Goal: Ask a question

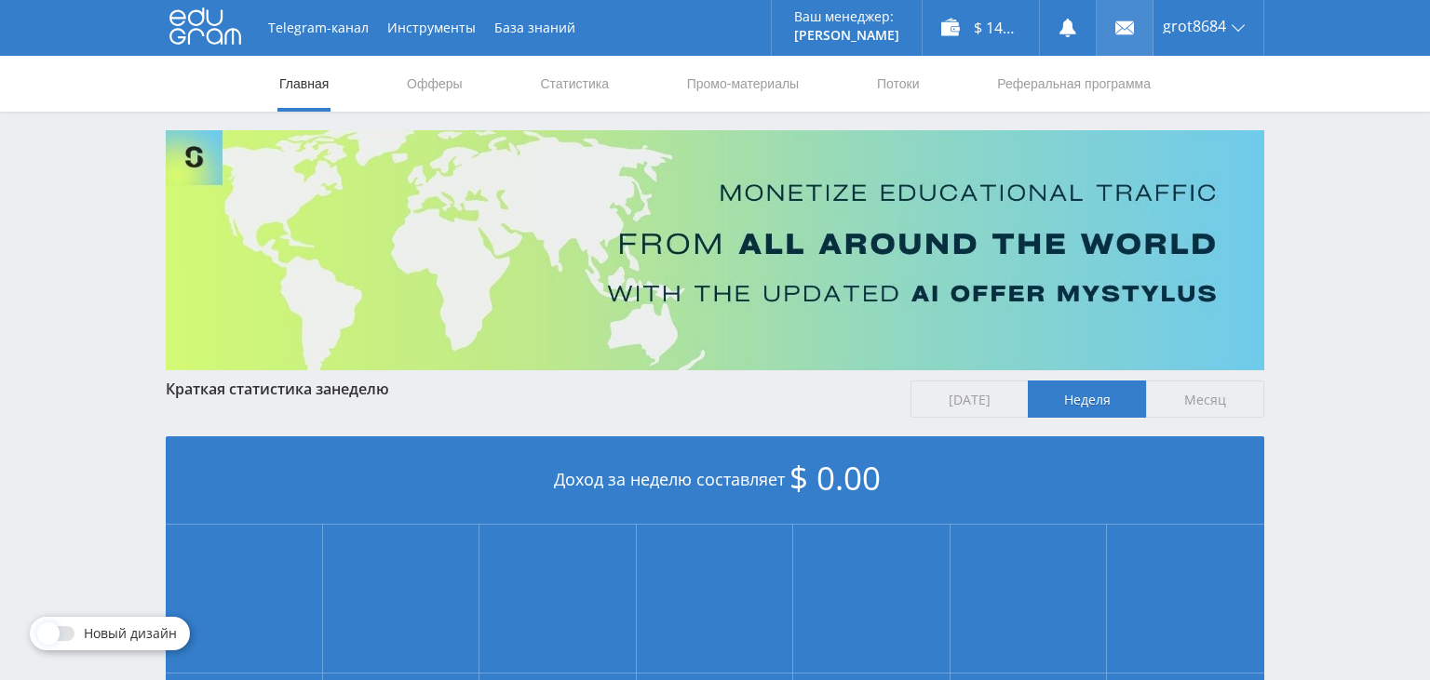
click at [1123, 31] on use at bounding box center [1124, 27] width 19 height 13
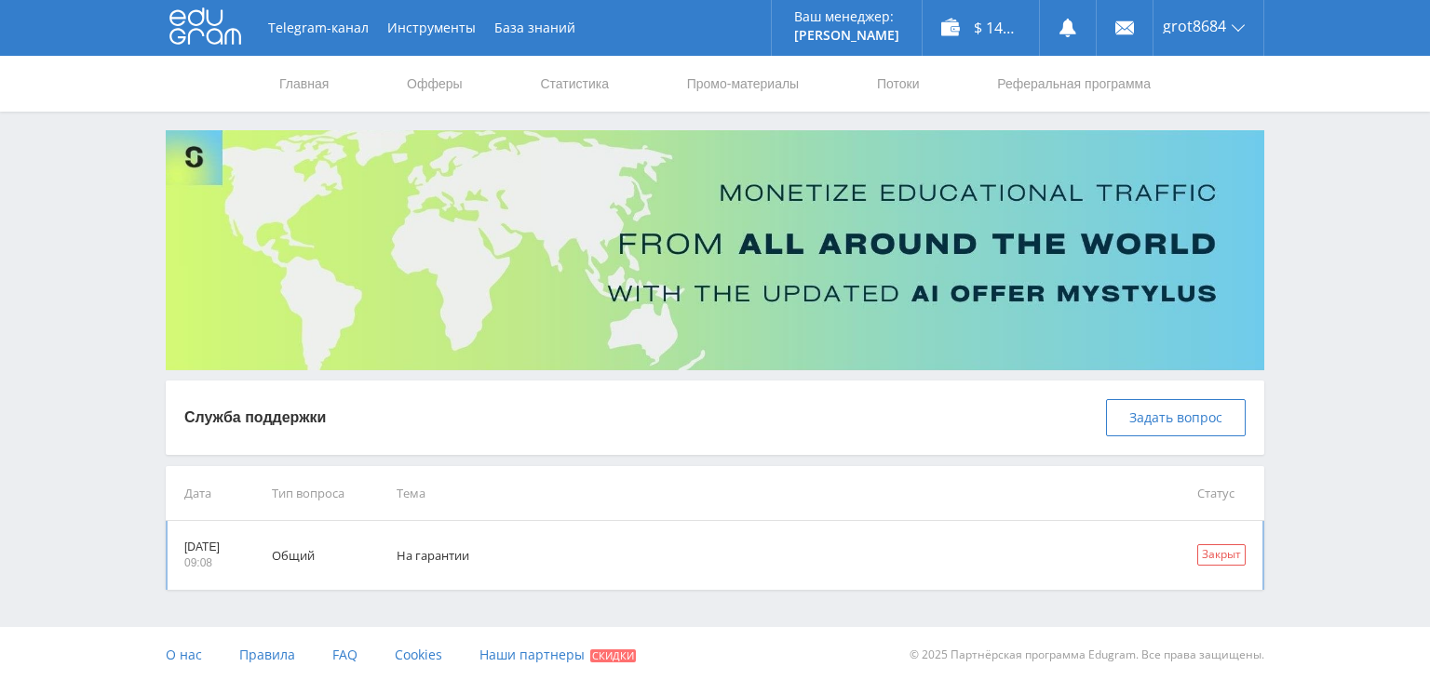
click at [451, 566] on td "На гарантии" at bounding box center [770, 555] width 800 height 69
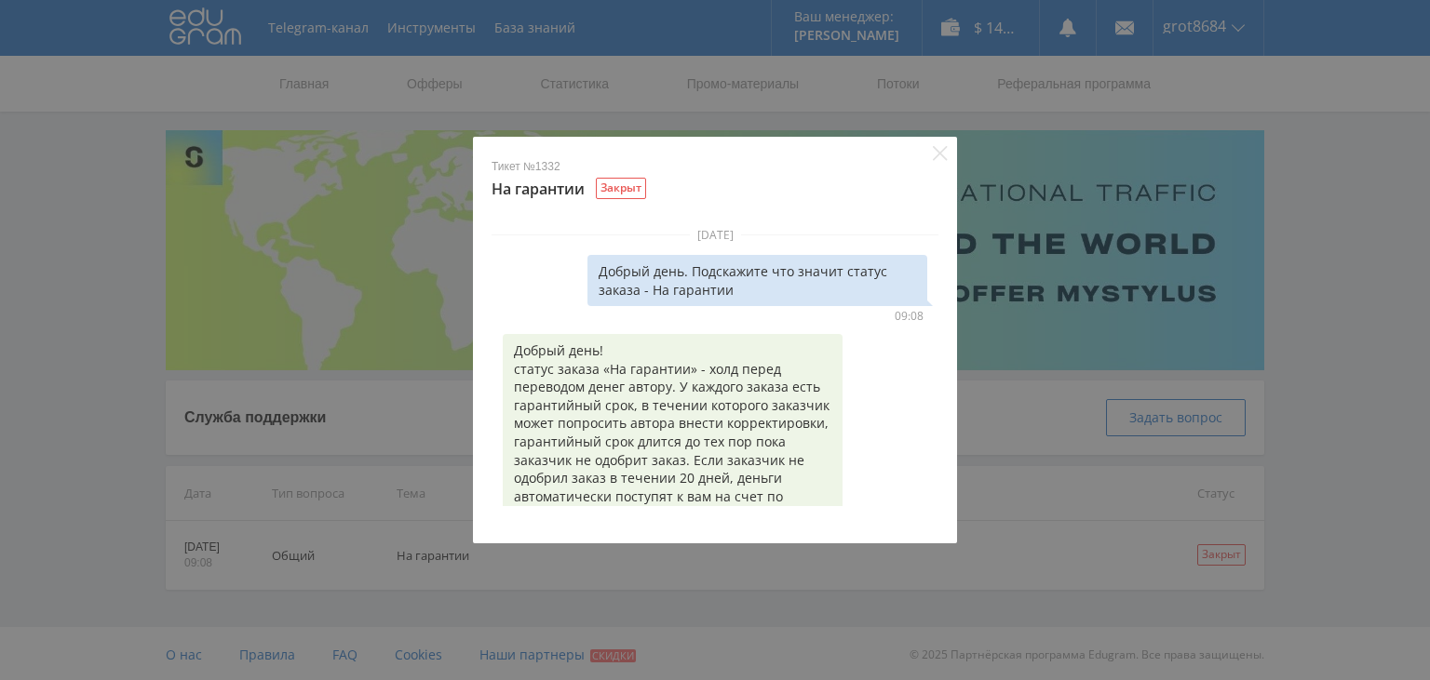
click at [630, 187] on div "Закрыт" at bounding box center [621, 188] width 50 height 21
click at [989, 393] on div "Тикет №1332 На гарантии Закрыт 4 июля 2018 г. Добрый день. Подскажите что значи…" at bounding box center [715, 340] width 1430 height 680
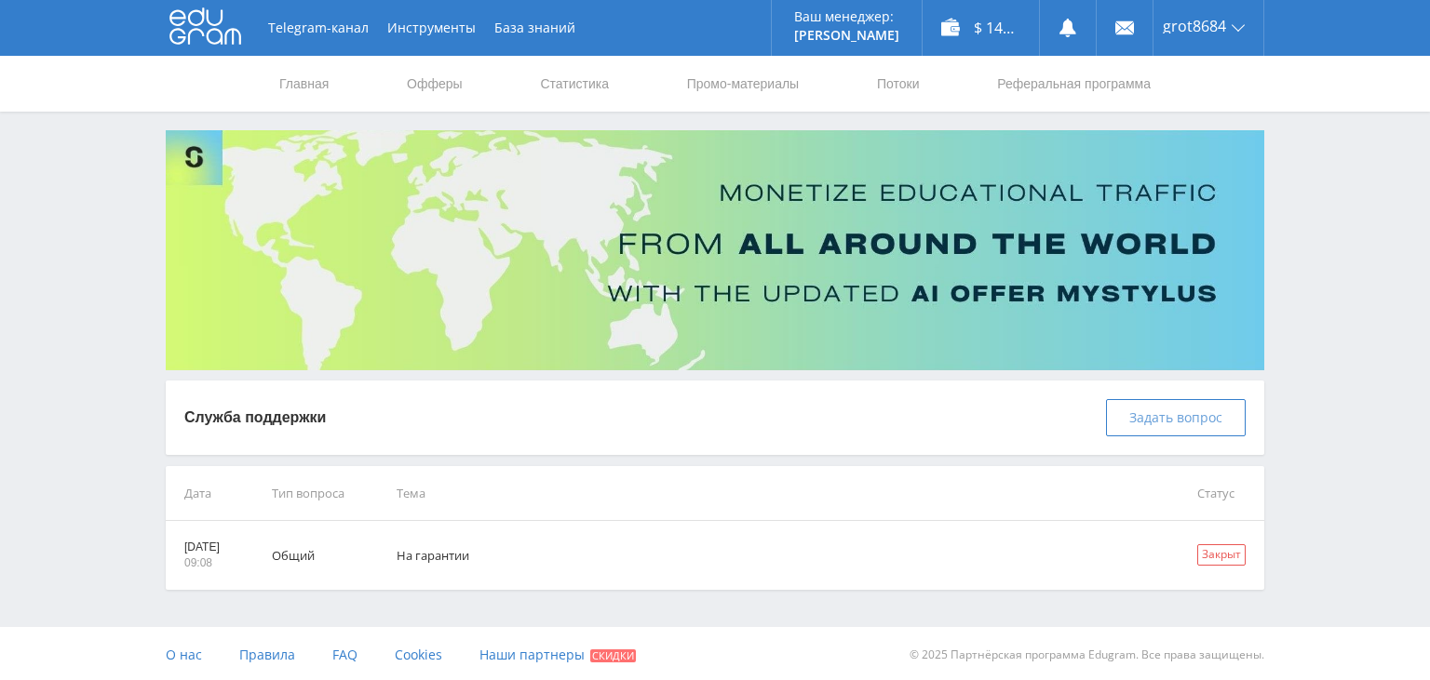
scroll to position [2, 0]
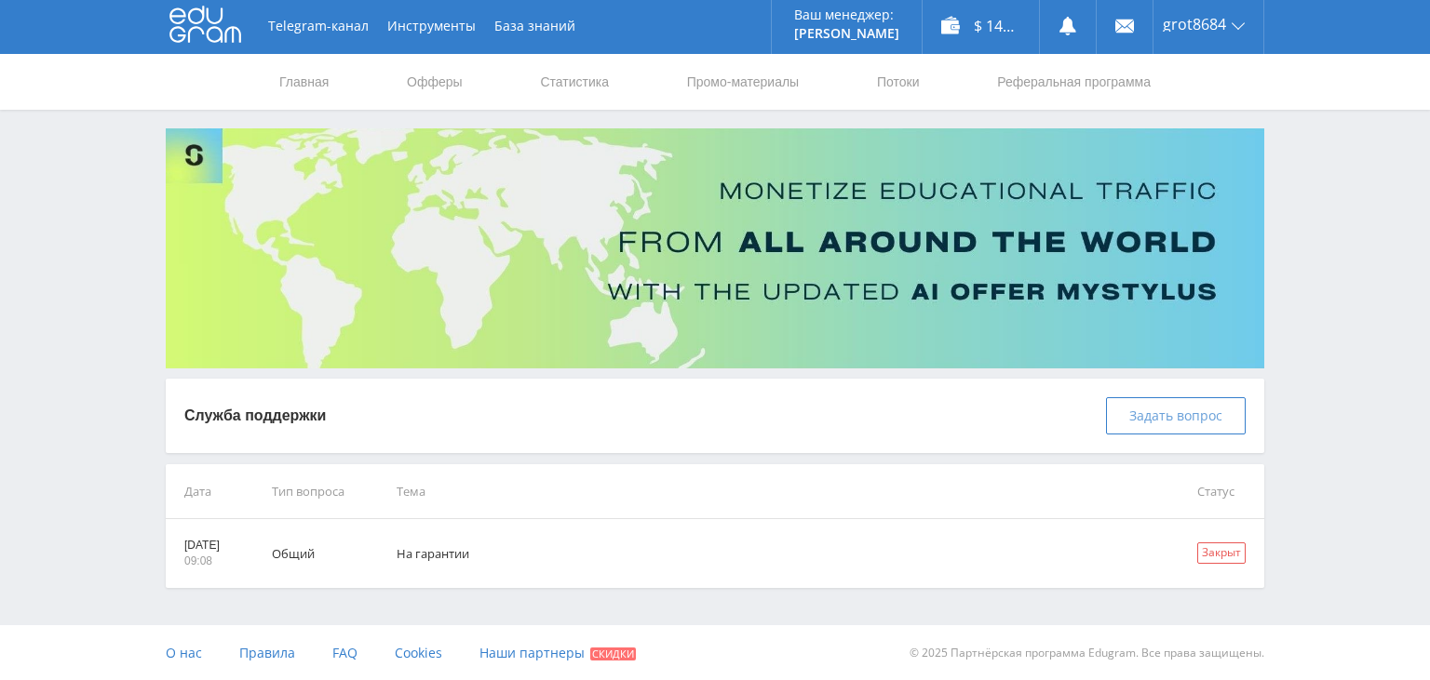
click at [1156, 421] on span "Задать вопрос" at bounding box center [1175, 416] width 93 height 15
click at [1181, 416] on span "Задать вопрос" at bounding box center [1175, 416] width 93 height 15
click at [1156, 414] on span "Задать вопрос" at bounding box center [1175, 416] width 93 height 15
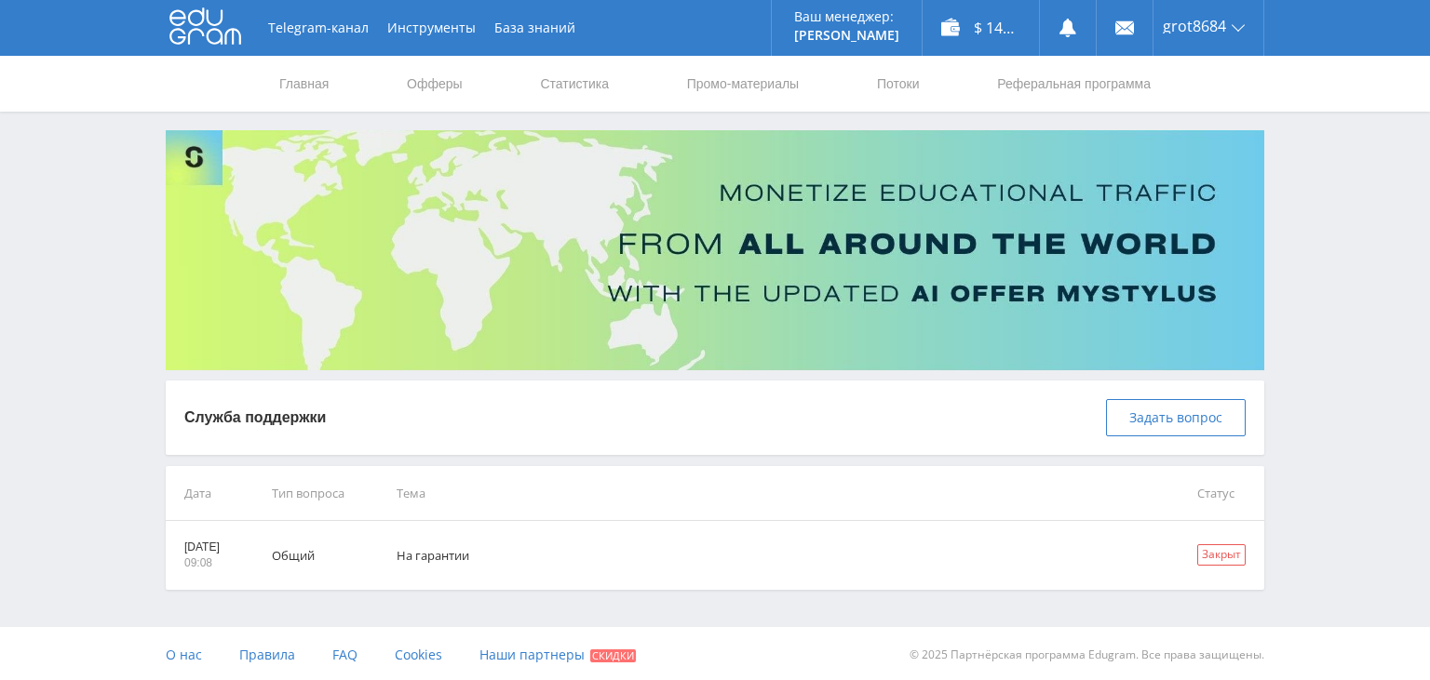
scroll to position [0, 0]
click at [1141, 410] on span "Задать вопрос" at bounding box center [1175, 417] width 93 height 15
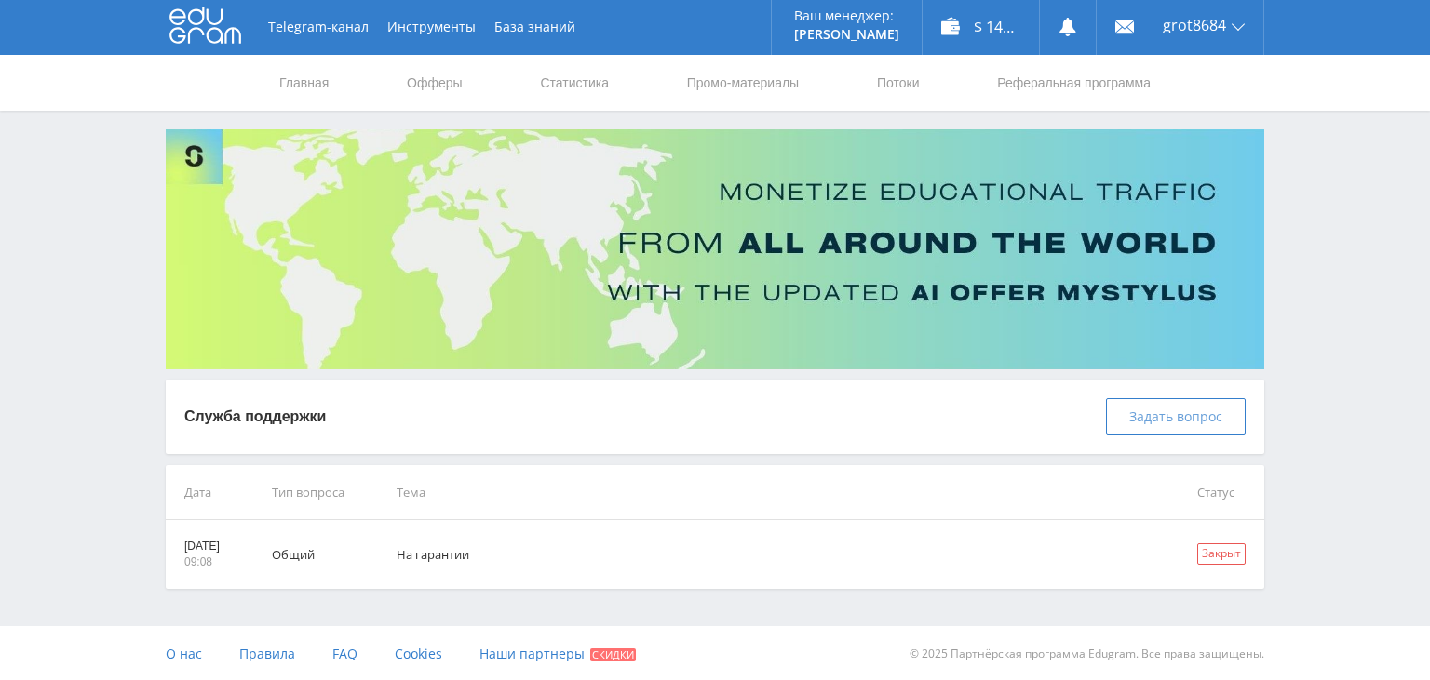
scroll to position [2, 0]
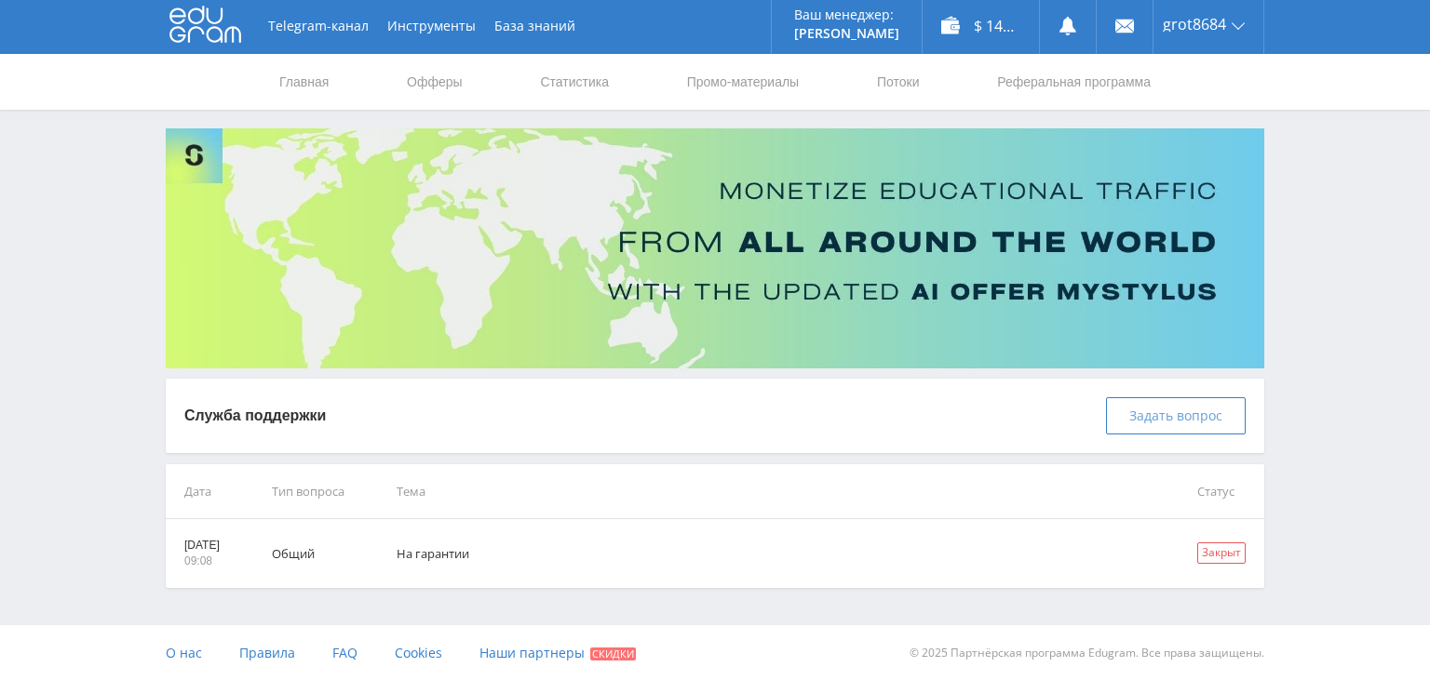
click at [1172, 416] on span "Задать вопрос" at bounding box center [1175, 416] width 93 height 15
click at [1171, 414] on span "Задать вопрос" at bounding box center [1175, 416] width 93 height 15
click at [1171, 411] on span "Задать вопрос" at bounding box center [1175, 416] width 93 height 15
click at [1151, 415] on span "Задать вопрос" at bounding box center [1175, 416] width 93 height 15
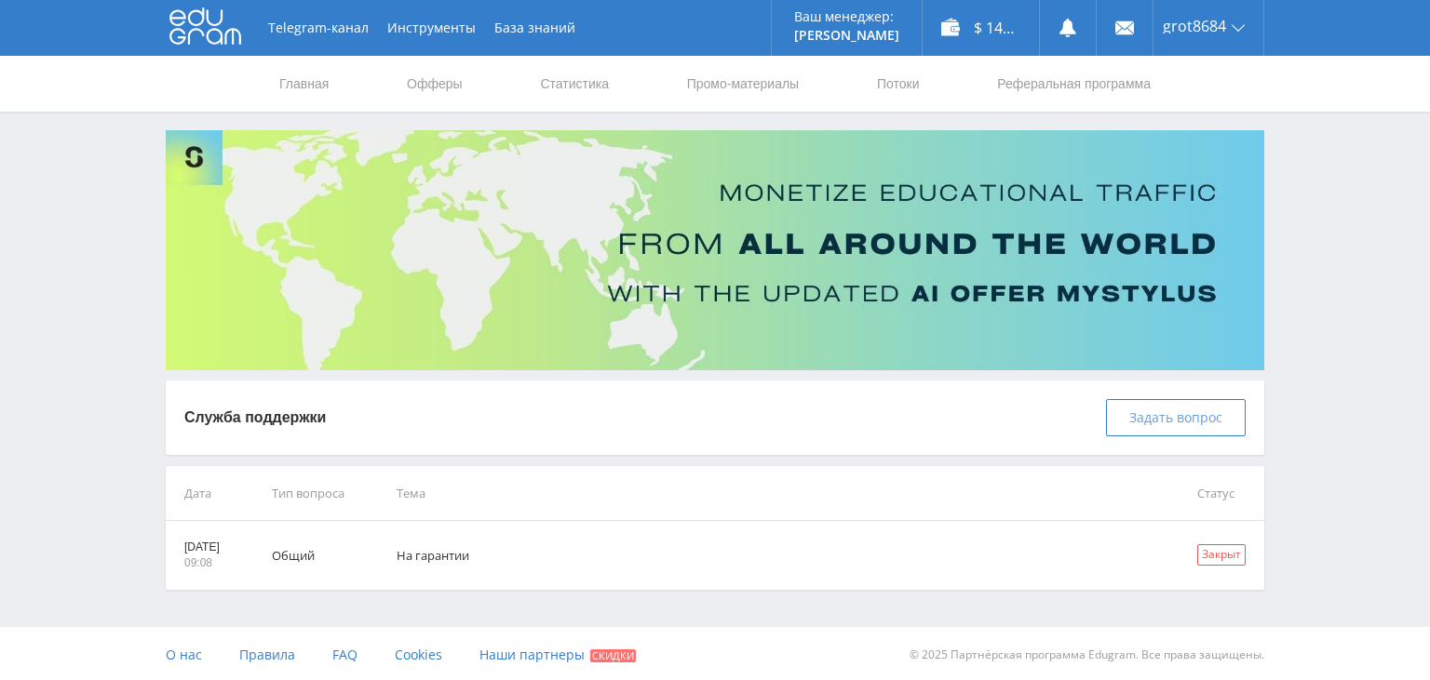
click at [1179, 421] on span "Задать вопрос" at bounding box center [1175, 417] width 93 height 15
click at [1161, 419] on span "Задать вопрос" at bounding box center [1175, 417] width 93 height 15
click at [1160, 420] on span "Задать вопрос" at bounding box center [1175, 417] width 93 height 15
click at [1157, 425] on span "Задать вопрос" at bounding box center [1175, 417] width 93 height 15
click at [1157, 428] on button "Задать вопрос" at bounding box center [1176, 417] width 140 height 37
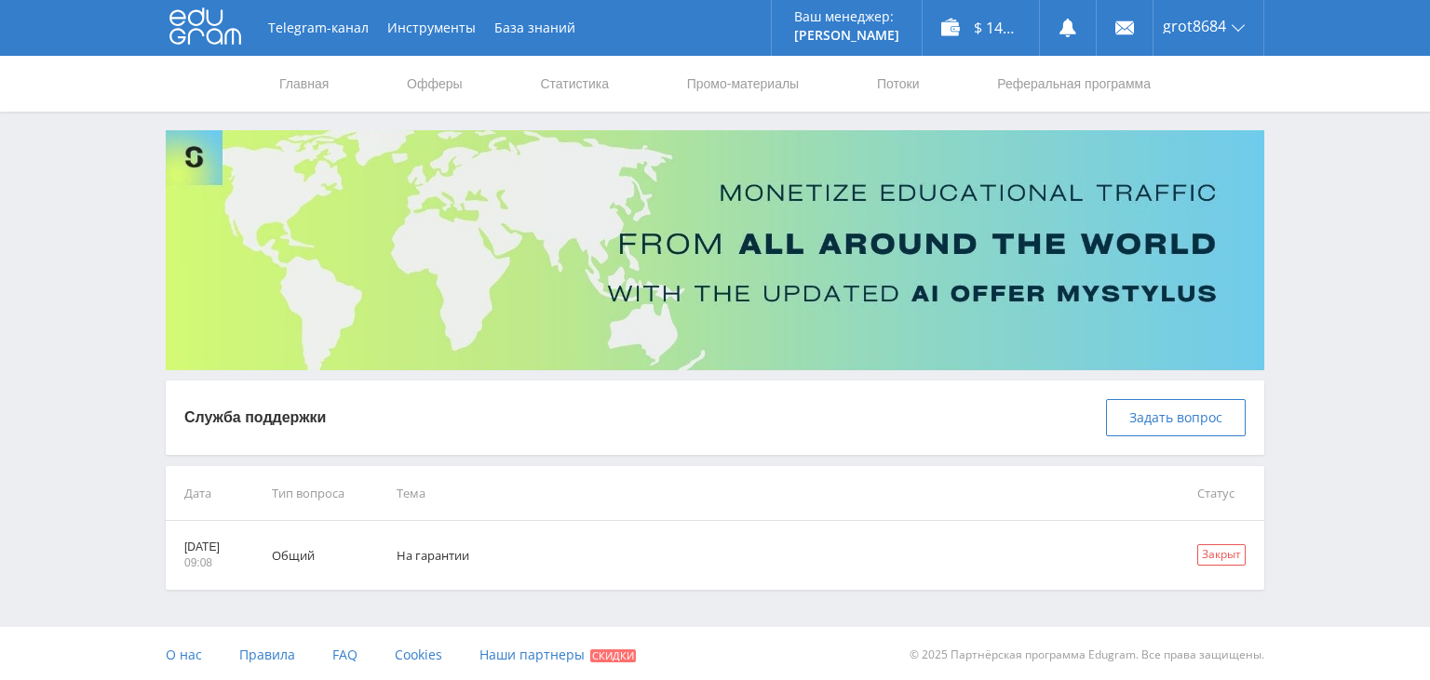
scroll to position [2, 0]
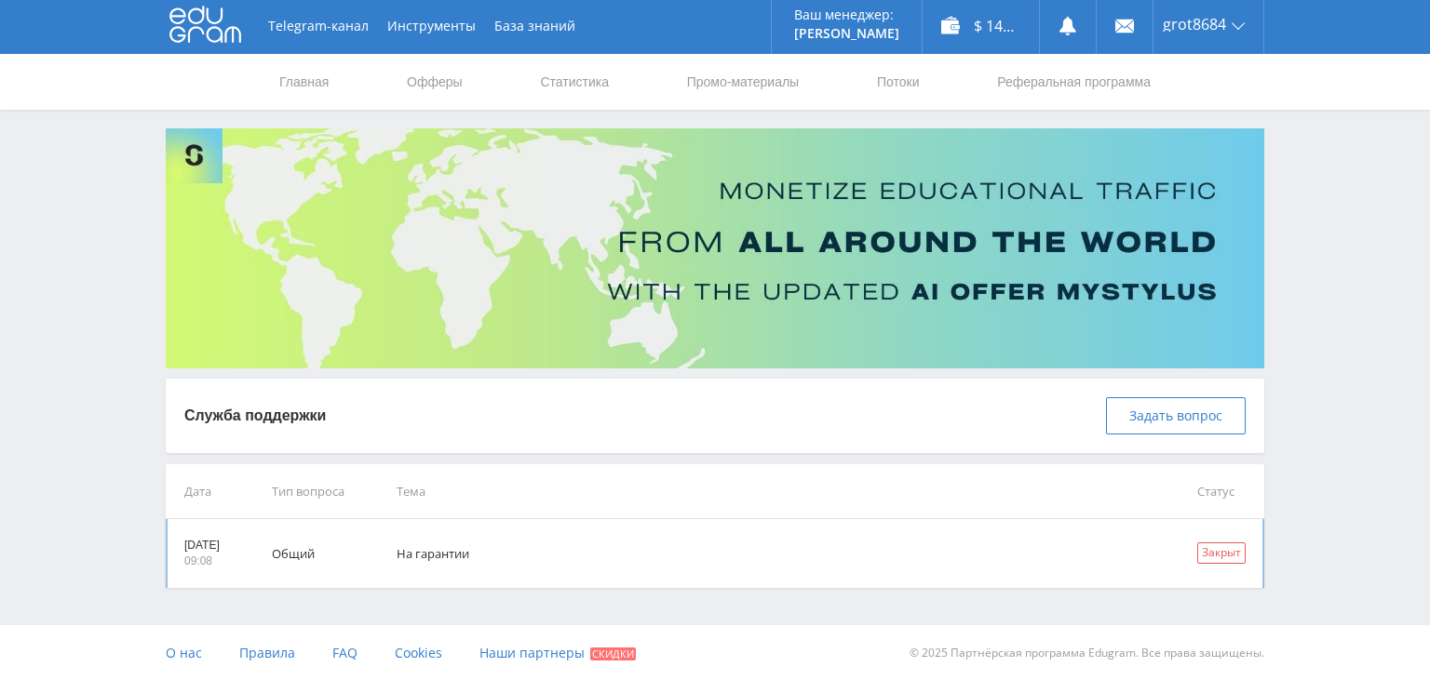
click at [1212, 556] on div "Закрыт" at bounding box center [1221, 553] width 48 height 21
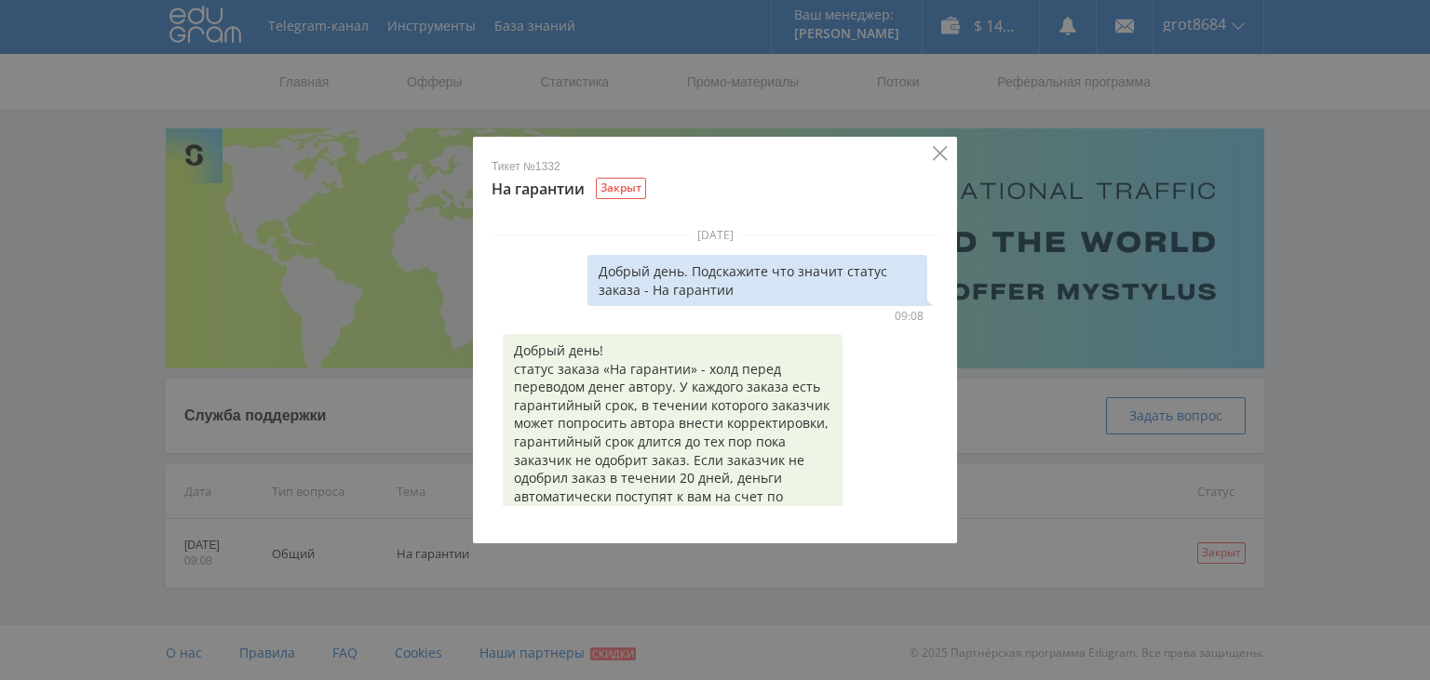
click at [939, 155] on icon "Close" at bounding box center [940, 153] width 14 height 14
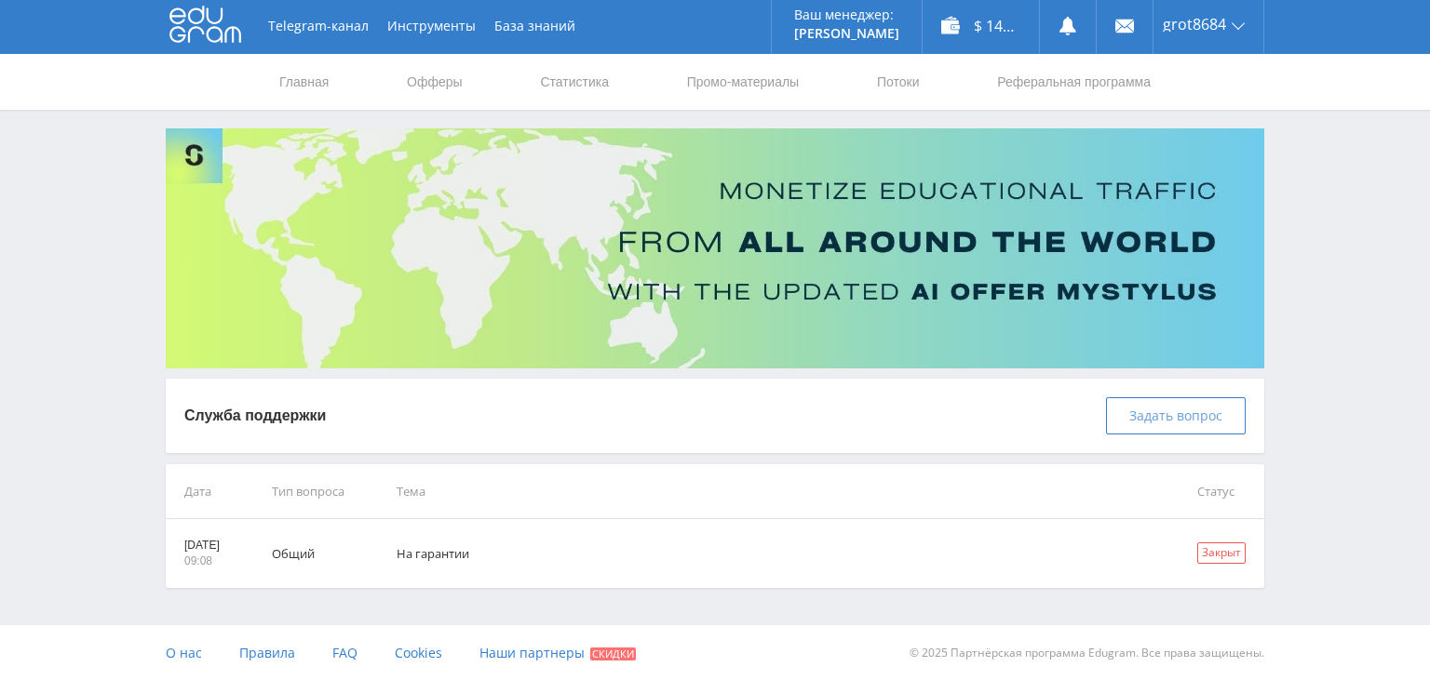
click at [1135, 419] on span "Задать вопрос" at bounding box center [1175, 416] width 93 height 15
click at [1134, 415] on span "Задать вопрос" at bounding box center [1175, 416] width 93 height 15
click at [1133, 415] on span "Задать вопрос" at bounding box center [1175, 416] width 93 height 15
click at [1134, 418] on span "Задать вопрос" at bounding box center [1175, 416] width 93 height 15
click at [1134, 420] on span "Задать вопрос" at bounding box center [1175, 416] width 93 height 15
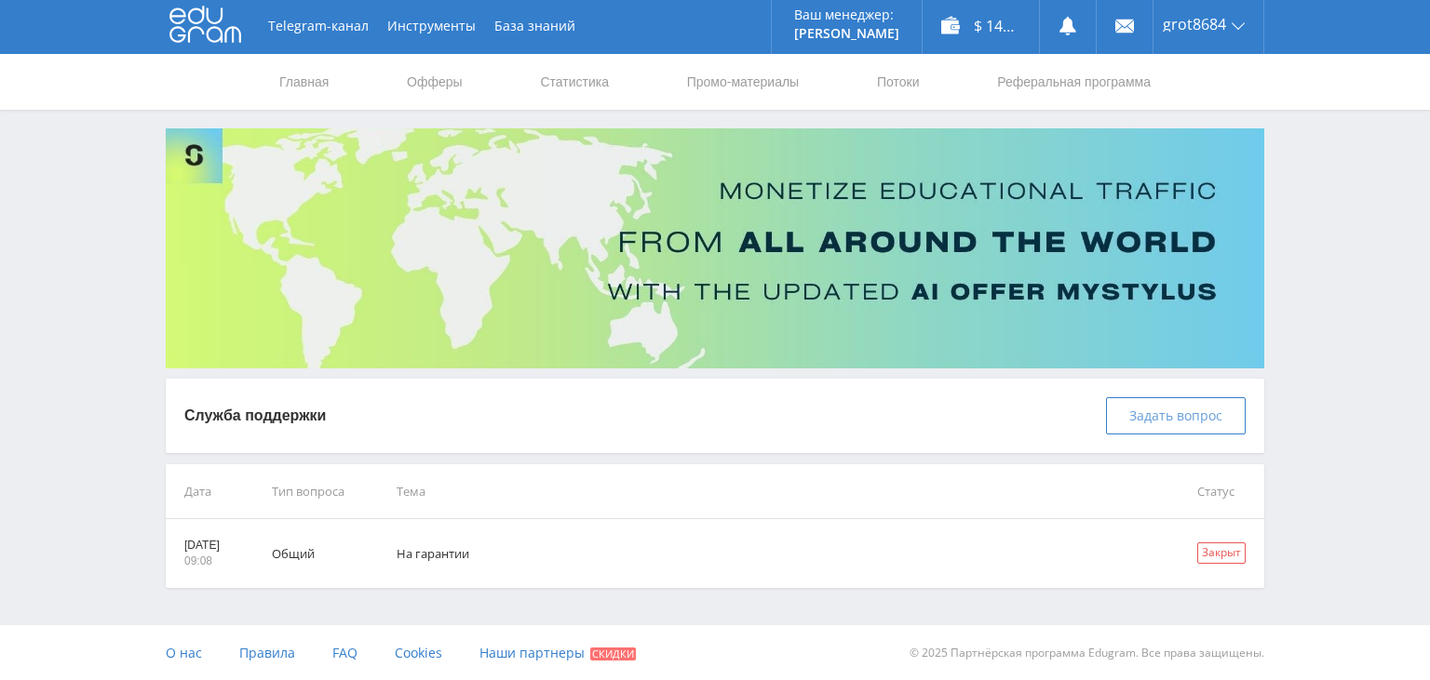
click at [1134, 420] on span "Задать вопрос" at bounding box center [1175, 416] width 93 height 15
click at [1134, 419] on span "Задать вопрос" at bounding box center [1175, 416] width 93 height 15
click at [1134, 420] on span "Задать вопрос" at bounding box center [1175, 416] width 93 height 15
click at [1140, 425] on button "Задать вопрос" at bounding box center [1176, 415] width 140 height 37
click at [1227, 553] on div "Закрыт" at bounding box center [1221, 553] width 48 height 21
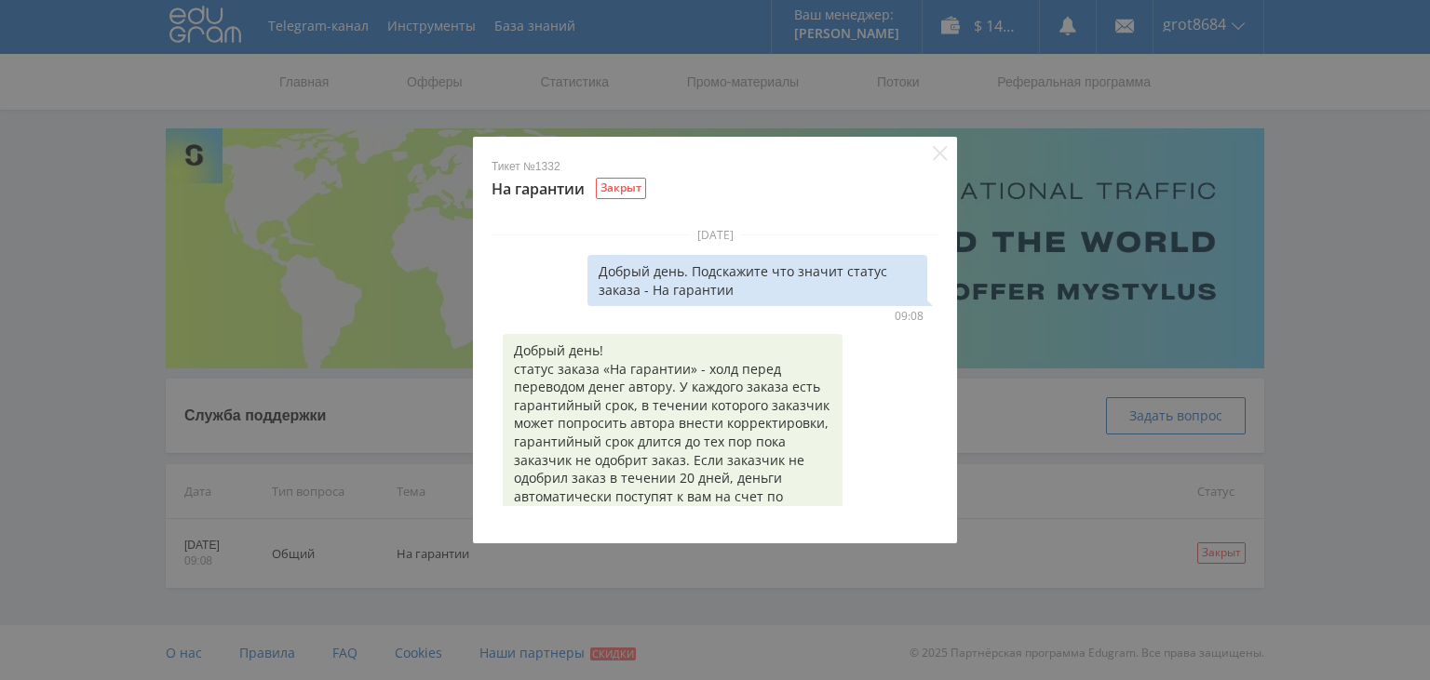
click at [1193, 424] on div "Тикет №1332 На гарантии Закрыт 4 июля 2018 г. Добрый день. Подскажите что значи…" at bounding box center [715, 340] width 1430 height 680
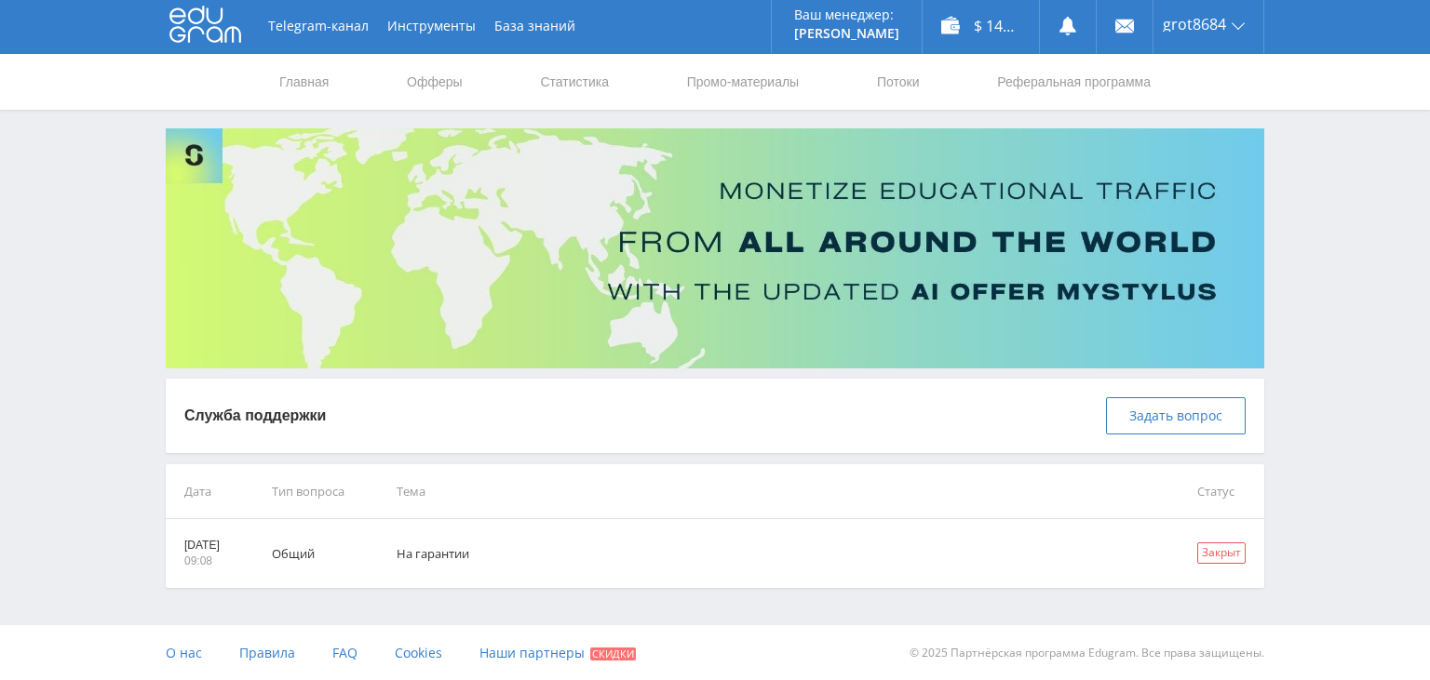
click at [1193, 424] on span "Задать вопрос" at bounding box center [1175, 416] width 93 height 15
click at [1192, 422] on span "Задать вопрос" at bounding box center [1175, 416] width 93 height 15
click at [1192, 418] on span "Задать вопрос" at bounding box center [1175, 416] width 93 height 15
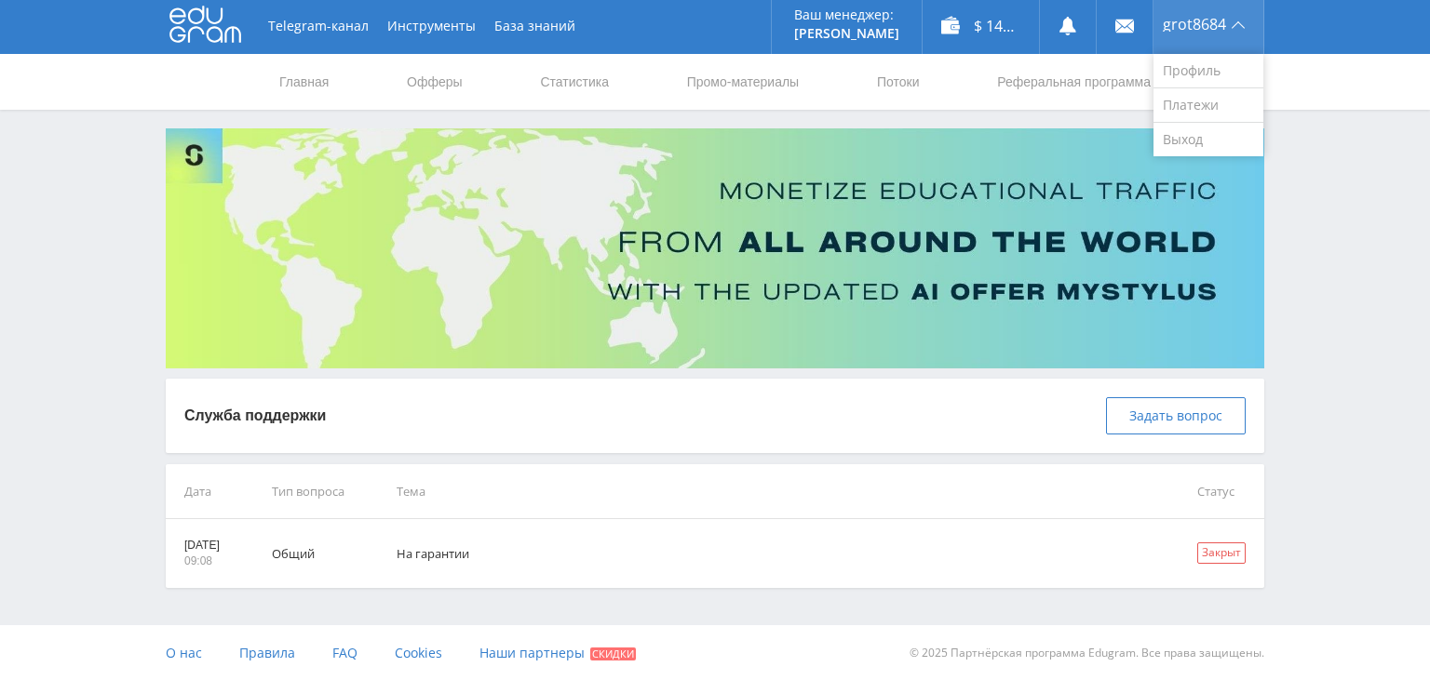
click at [1208, 27] on span "grot8684" at bounding box center [1194, 24] width 63 height 15
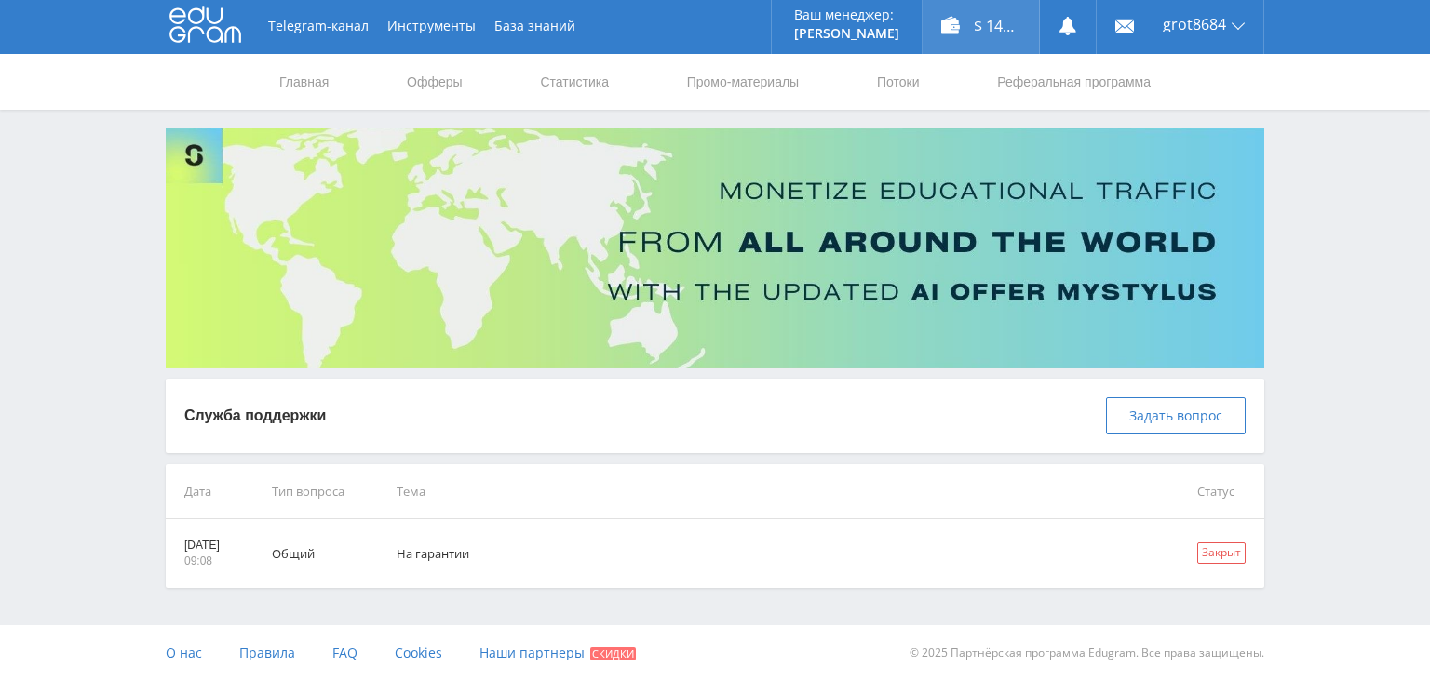
click at [1006, 32] on div "$ 141.60" at bounding box center [980, 26] width 116 height 56
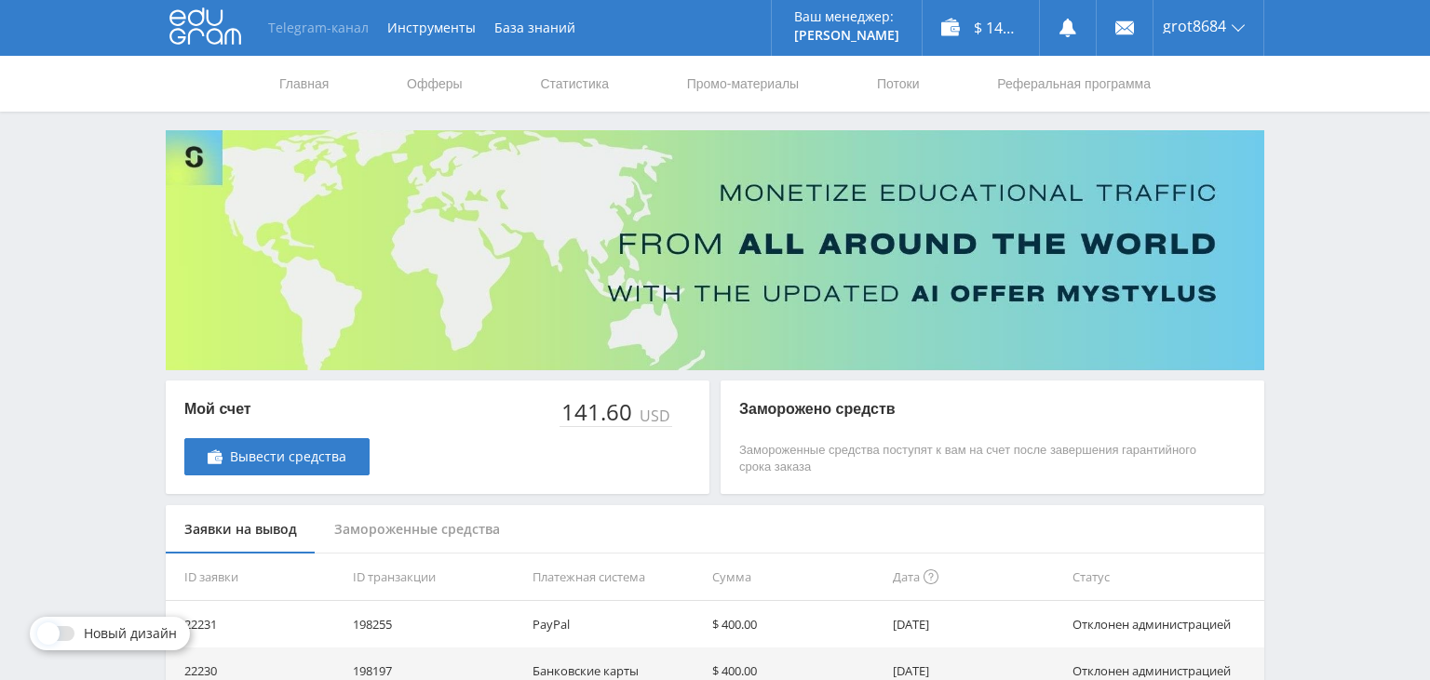
click at [336, 32] on link "Telegram-канал" at bounding box center [318, 28] width 119 height 56
click at [977, 32] on div "$ 141.60" at bounding box center [980, 28] width 116 height 56
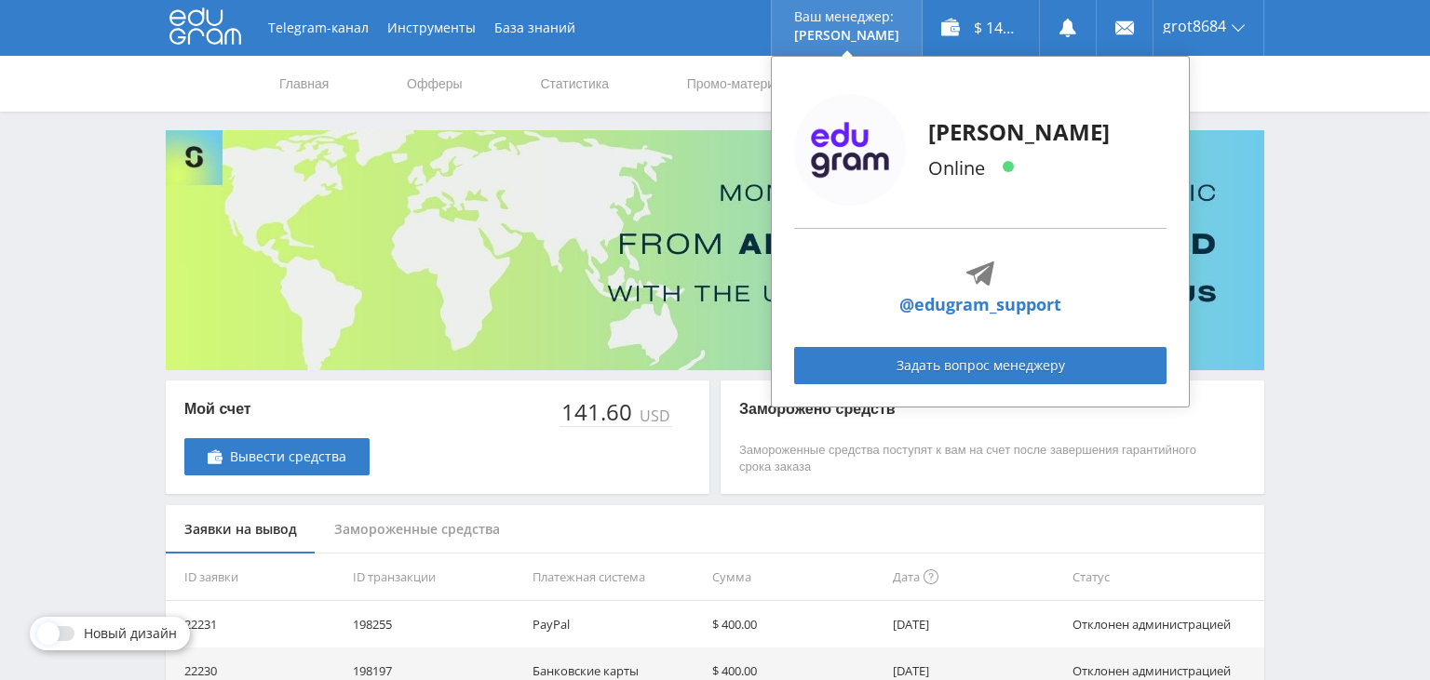
click at [965, 303] on link "@edugram_support" at bounding box center [980, 304] width 162 height 25
